Goal: Use online tool/utility: Utilize a website feature to perform a specific function

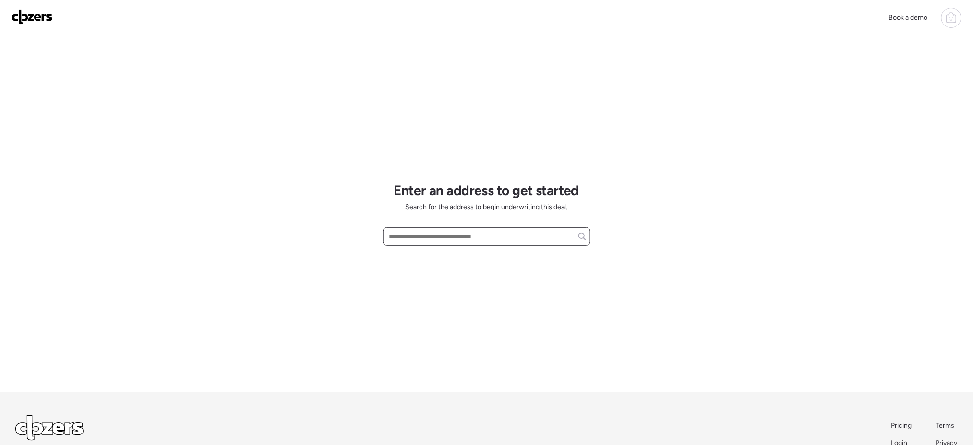
click at [424, 232] on input "text" at bounding box center [487, 236] width 199 height 13
paste input "**********"
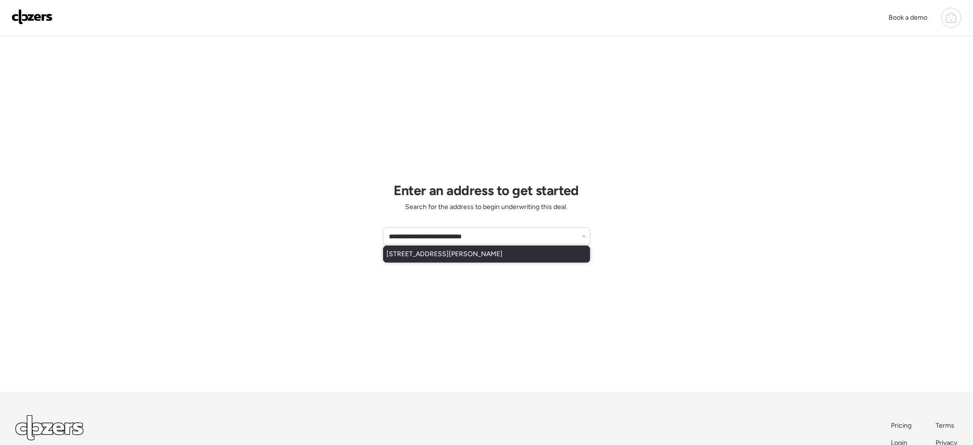
click at [497, 250] on div "6034 W Clifton St, Tampa, FL, 33634" at bounding box center [486, 253] width 207 height 17
type input "**********"
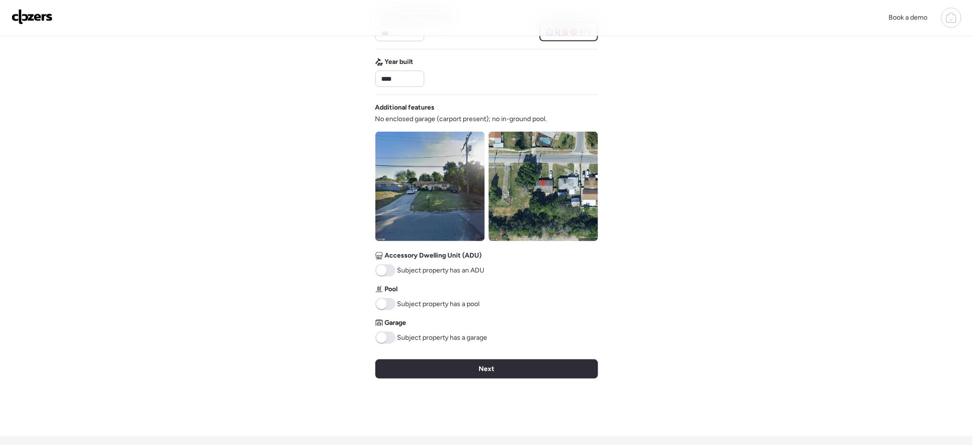
scroll to position [269, 0]
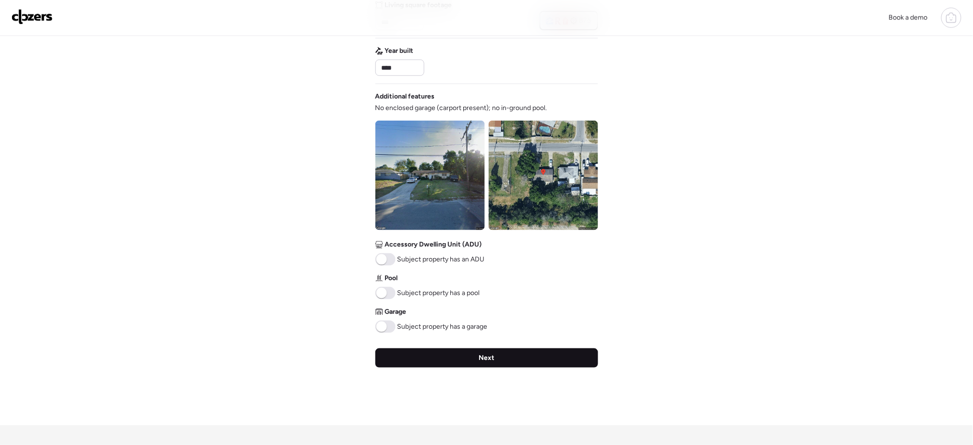
click at [514, 356] on div "Next" at bounding box center [487, 357] width 223 height 19
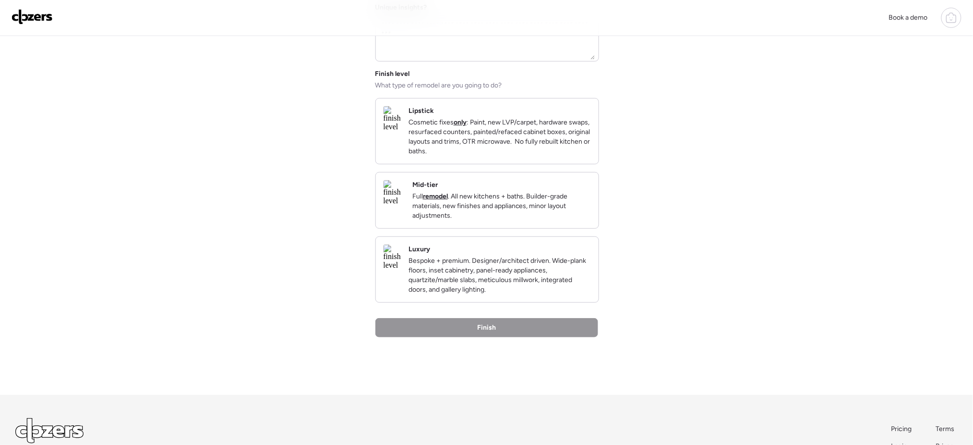
scroll to position [83, 0]
click at [501, 266] on div "Luxury Bespoke + premium. Designer/architect driven. Wide-plank floors, inset c…" at bounding box center [500, 272] width 182 height 50
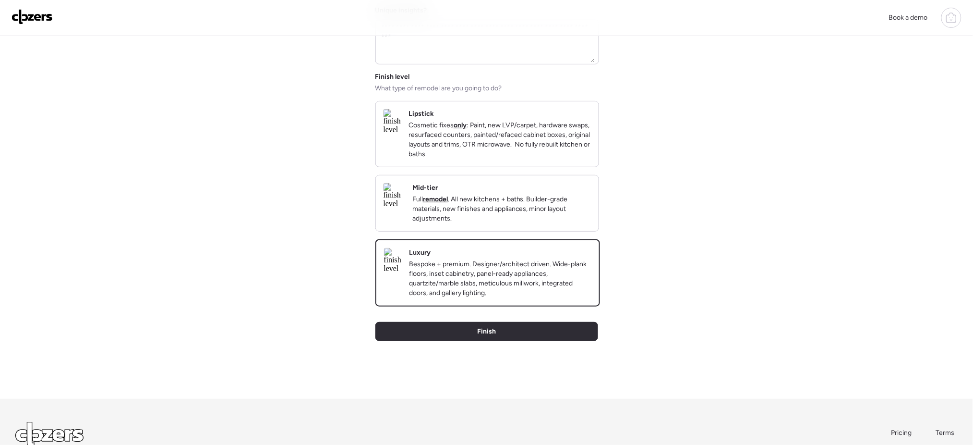
click at [548, 218] on p "Full remodel . All new kitchens + baths. Builder-grade materials, new finishes …" at bounding box center [501, 208] width 179 height 29
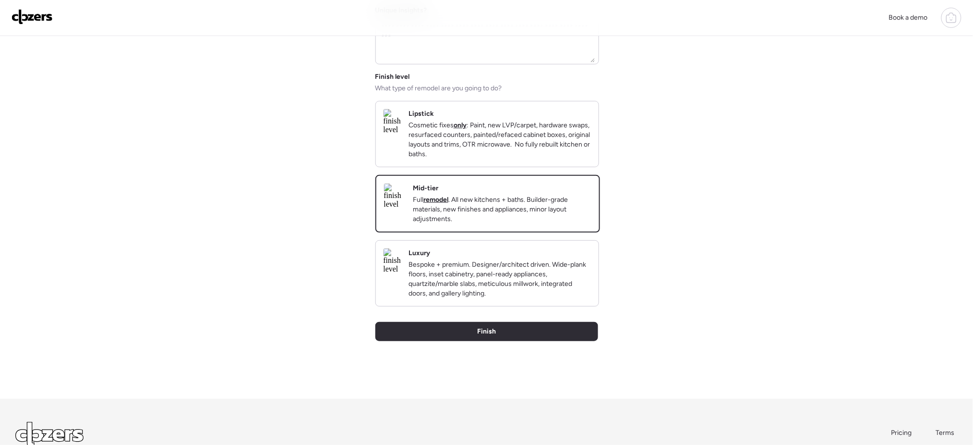
click at [570, 139] on p "Cosmetic fixes only : Paint, new LVP/carpet, hardware swaps, resurfaced counter…" at bounding box center [500, 140] width 182 height 38
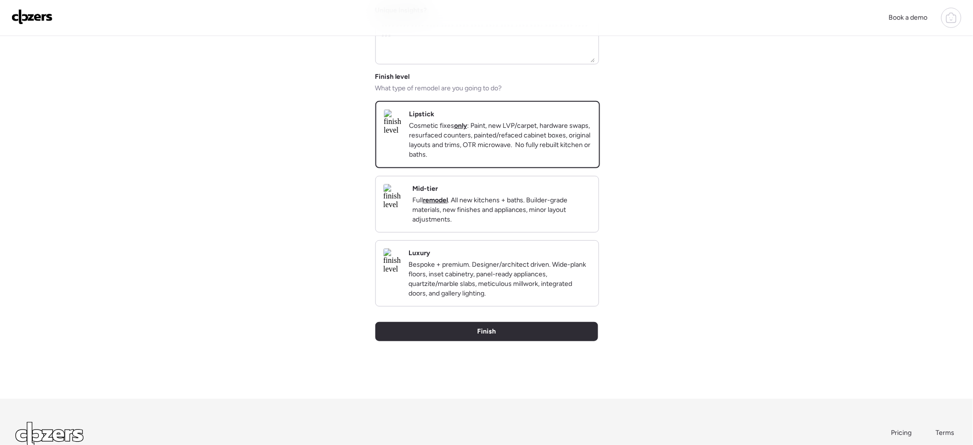
click at [549, 232] on div "Mid-tier Full remodel . All new kitchens + baths. Builder-grade materials, new …" at bounding box center [487, 204] width 223 height 56
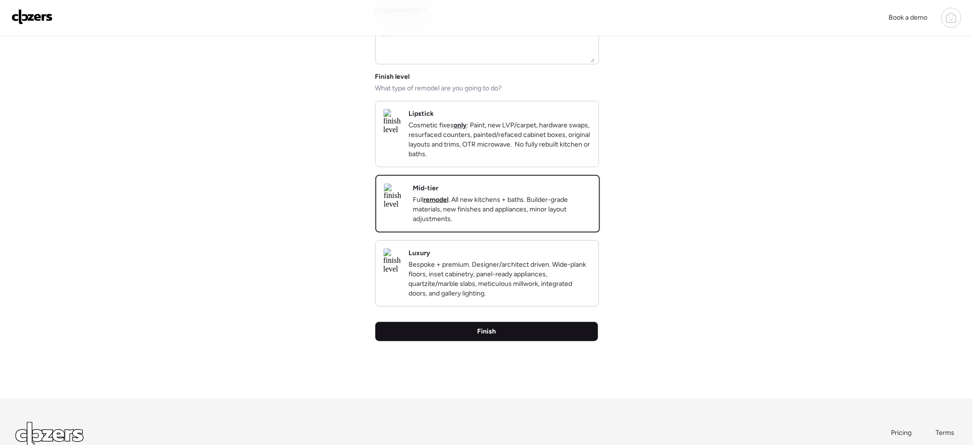
click at [537, 341] on div "Finish" at bounding box center [487, 331] width 223 height 19
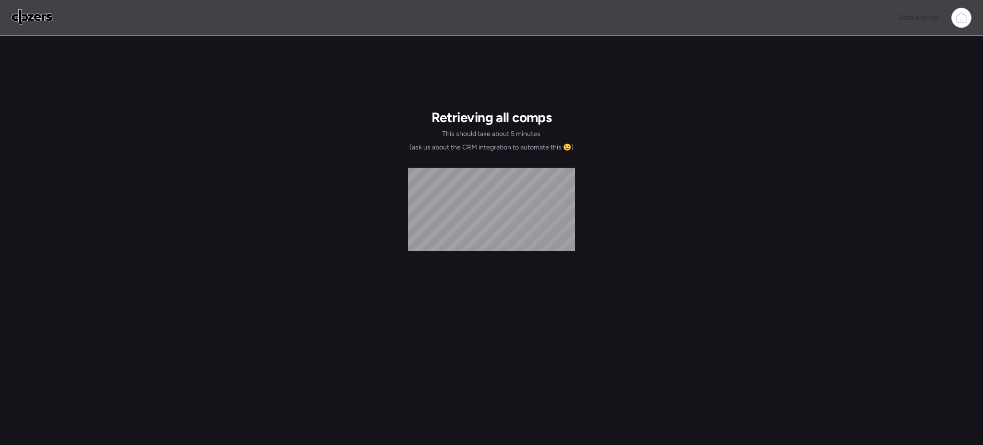
click at [373, 0] on html "Book a demo Retrieving all comps This should take about 5 minutes (ask us about…" at bounding box center [491, 34] width 983 height 68
